Goal: Navigation & Orientation: Find specific page/section

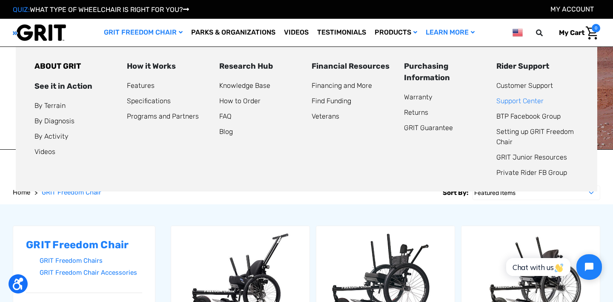
click at [527, 102] on link "Support Center" at bounding box center [520, 101] width 47 height 8
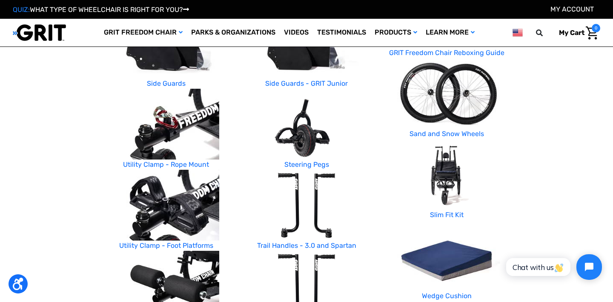
click at [303, 140] on img at bounding box center [306, 124] width 107 height 71
click at [302, 168] on link "Steering Pegs" at bounding box center [307, 164] width 45 height 8
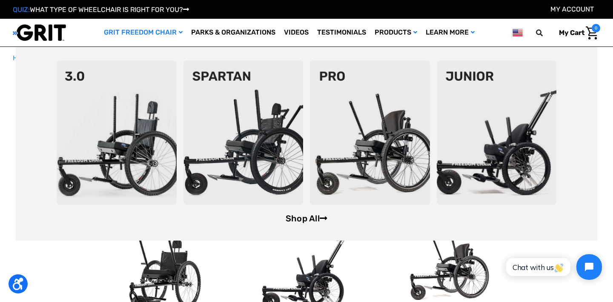
click at [299, 214] on link "Shop All" at bounding box center [307, 218] width 42 height 10
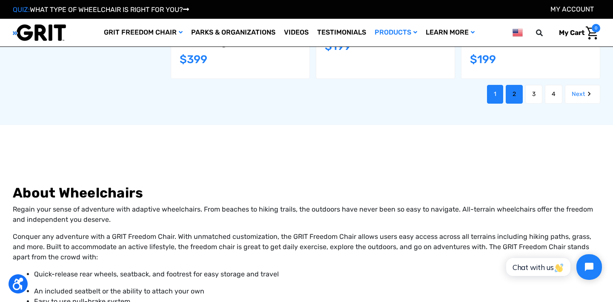
click at [518, 85] on link "2" at bounding box center [514, 94] width 17 height 19
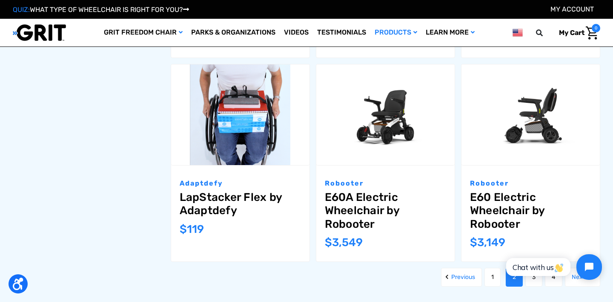
scroll to position [861, 0]
